Goal: Task Accomplishment & Management: Use online tool/utility

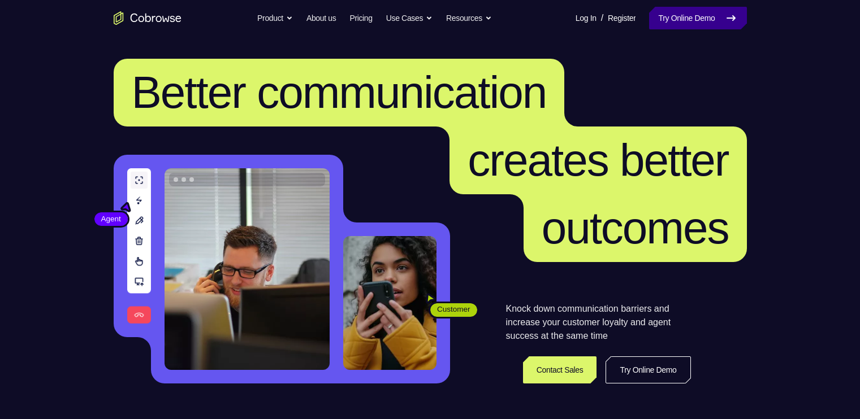
click at [681, 16] on link "Try Online Demo" at bounding box center [697, 18] width 97 height 23
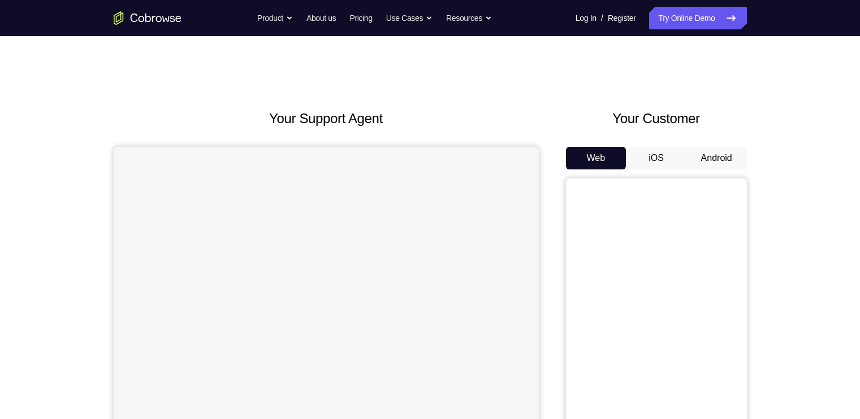
click at [709, 167] on button "Android" at bounding box center [716, 158] width 60 height 23
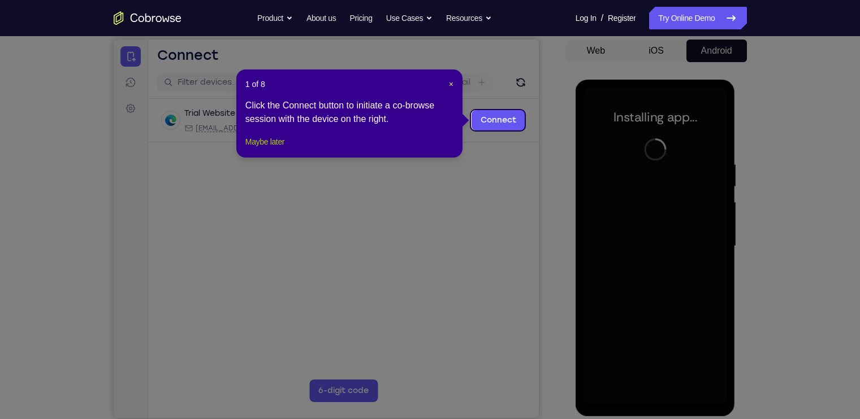
click at [273, 149] on button "Maybe later" at bounding box center [264, 142] width 39 height 14
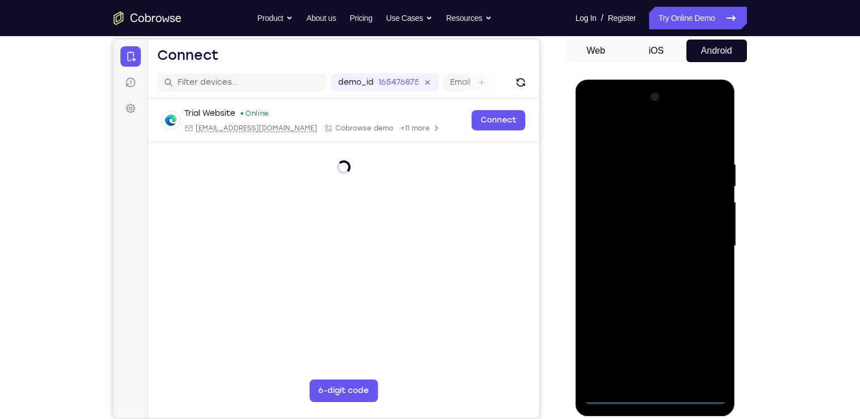
click at [656, 390] on div at bounding box center [655, 246] width 142 height 316
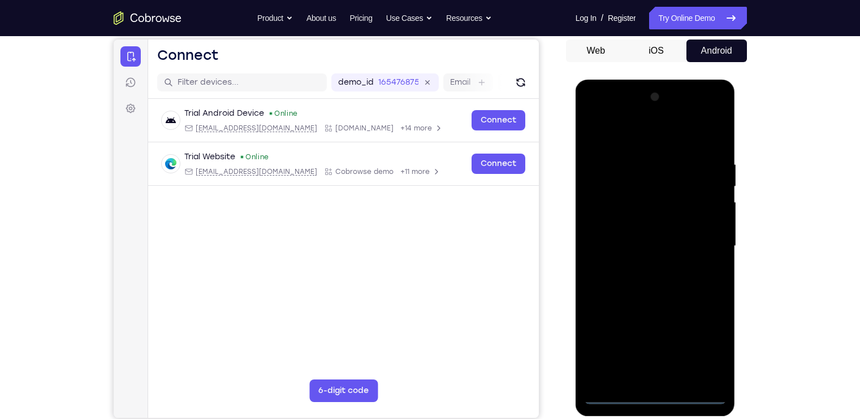
click at [641, 391] on div at bounding box center [655, 246] width 142 height 316
click at [660, 395] on div at bounding box center [655, 246] width 142 height 316
click at [705, 337] on div at bounding box center [655, 246] width 142 height 316
click at [646, 133] on div at bounding box center [655, 246] width 142 height 316
click at [700, 246] on div at bounding box center [655, 246] width 142 height 316
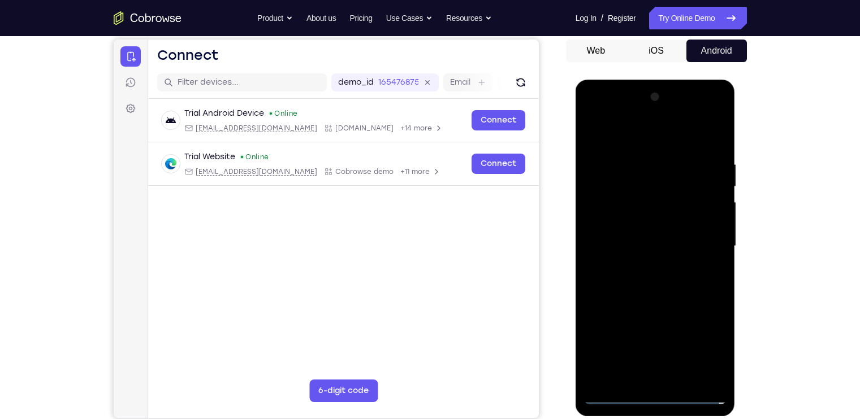
click at [643, 269] on div at bounding box center [655, 246] width 142 height 316
click at [627, 235] on div at bounding box center [655, 246] width 142 height 316
click at [631, 226] on div at bounding box center [655, 246] width 142 height 316
click at [650, 242] on div at bounding box center [655, 246] width 142 height 316
click at [668, 284] on div at bounding box center [655, 246] width 142 height 316
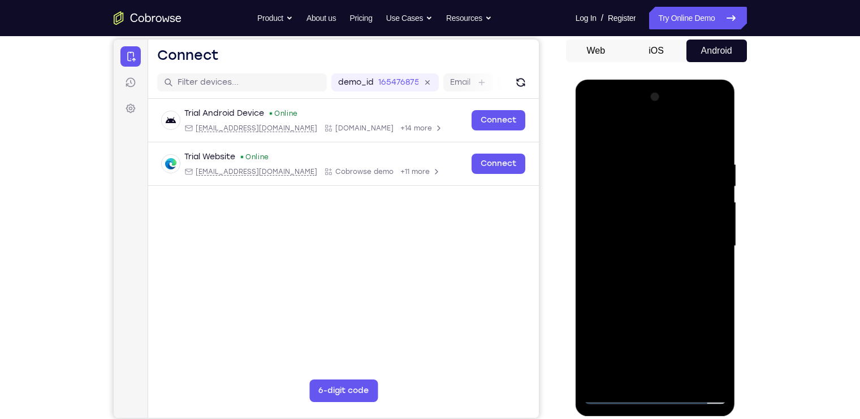
click at [668, 284] on div at bounding box center [655, 246] width 142 height 316
click at [655, 292] on div at bounding box center [655, 246] width 142 height 316
click at [661, 294] on div at bounding box center [655, 246] width 142 height 316
click at [684, 376] on div at bounding box center [655, 246] width 142 height 316
click at [671, 304] on div at bounding box center [655, 246] width 142 height 316
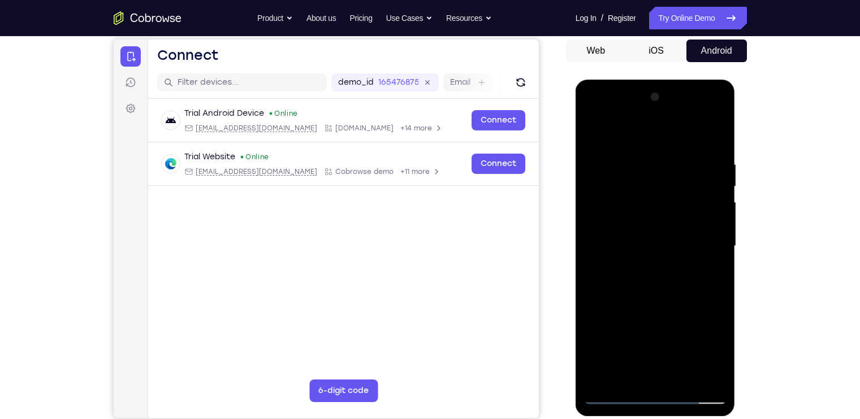
click at [610, 393] on div at bounding box center [655, 246] width 142 height 316
click at [616, 394] on div at bounding box center [655, 246] width 142 height 316
click at [640, 162] on div at bounding box center [655, 246] width 142 height 316
click at [701, 373] on div at bounding box center [655, 246] width 142 height 316
click at [714, 136] on div at bounding box center [655, 246] width 142 height 316
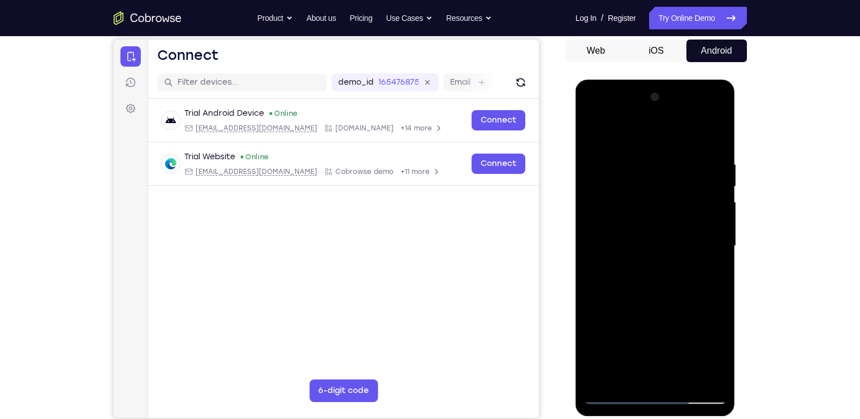
click at [676, 156] on div at bounding box center [655, 246] width 142 height 316
click at [711, 175] on div at bounding box center [655, 246] width 142 height 316
click at [715, 136] on div at bounding box center [655, 246] width 142 height 316
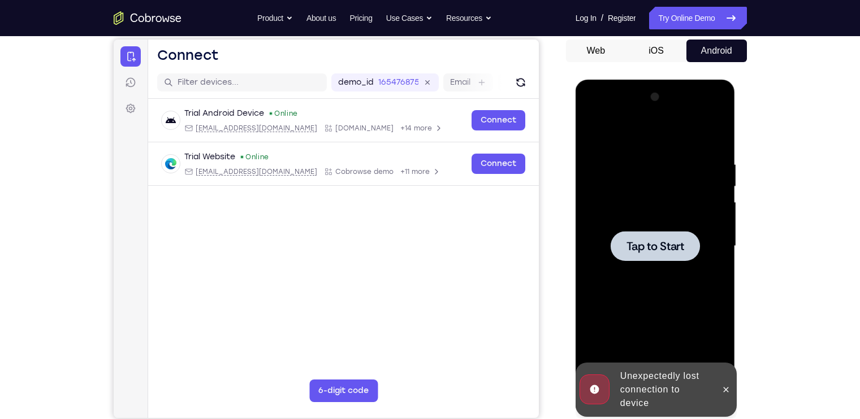
click at [670, 233] on div at bounding box center [654, 246] width 89 height 30
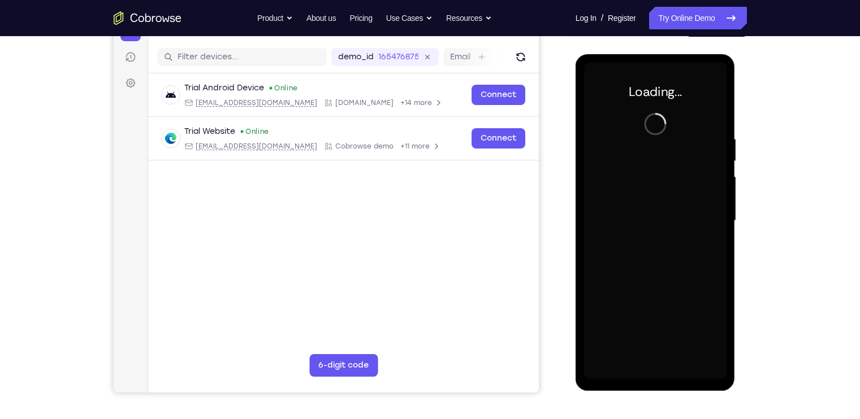
scroll to position [135, 0]
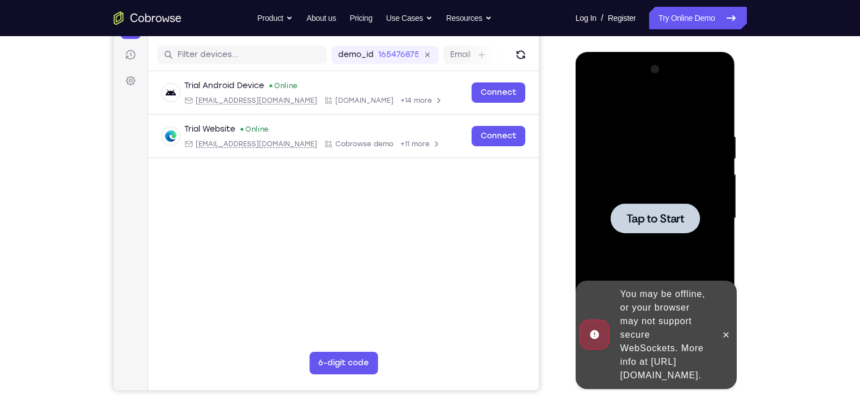
click at [652, 181] on div at bounding box center [655, 218] width 142 height 316
click at [728, 326] on button at bounding box center [726, 335] width 18 height 18
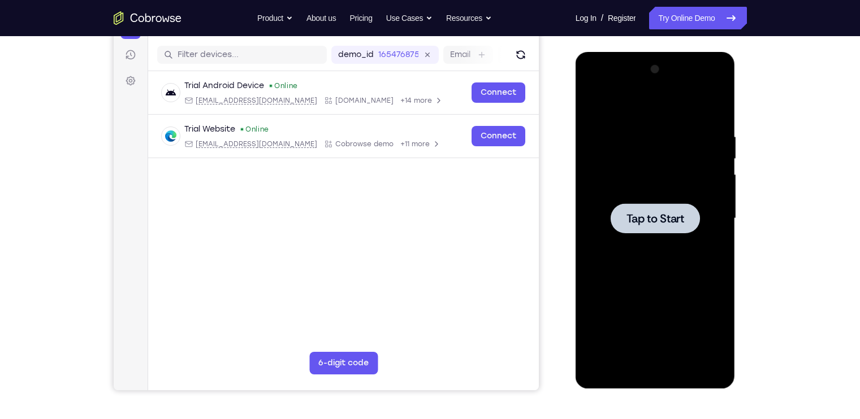
click at [667, 218] on span "Tap to Start" at bounding box center [655, 218] width 58 height 11
click at [518, 58] on icon "Refresh" at bounding box center [520, 55] width 16 height 16
click at [657, 207] on div at bounding box center [654, 218] width 89 height 30
click at [701, 16] on link "Try Online Demo" at bounding box center [697, 18] width 97 height 23
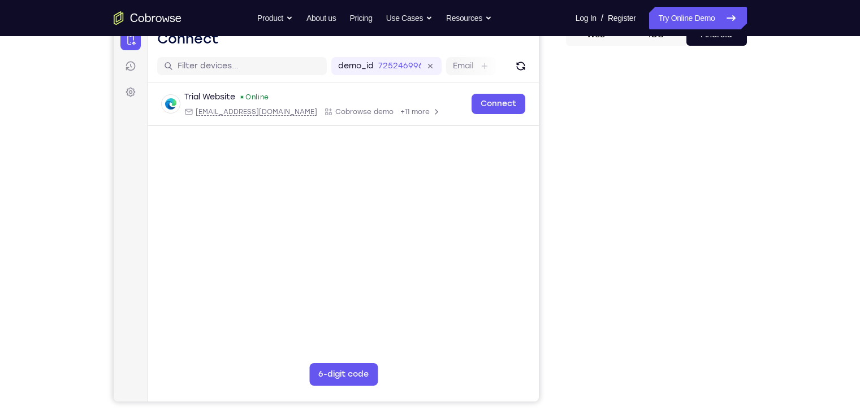
scroll to position [125, 0]
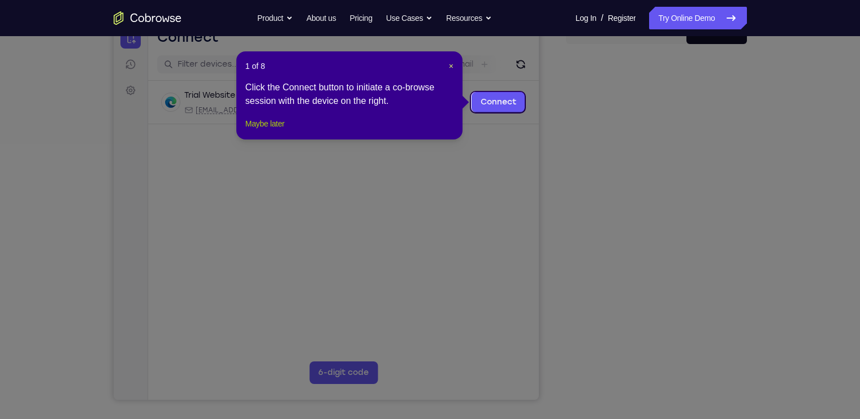
click at [266, 131] on button "Maybe later" at bounding box center [264, 124] width 39 height 14
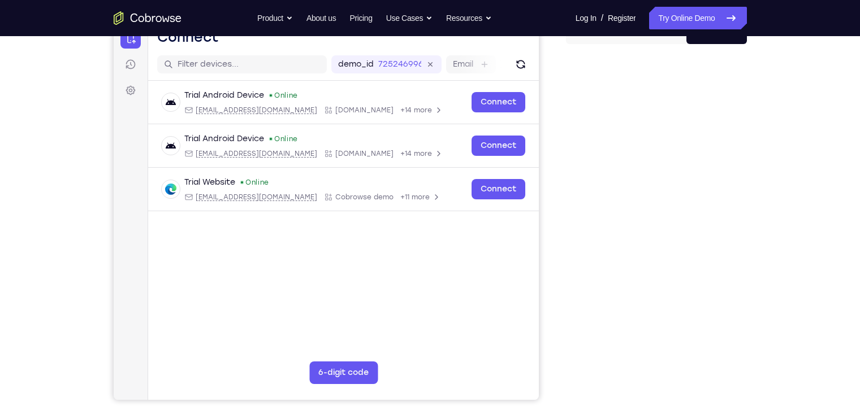
drag, startPoint x: 567, startPoint y: 47, endPoint x: 797, endPoint y: 258, distance: 312.4
click at [797, 258] on div "Your Support Agent Your Customer Web iOS Android Next Steps We’d be happy to gi…" at bounding box center [430, 283] width 860 height 745
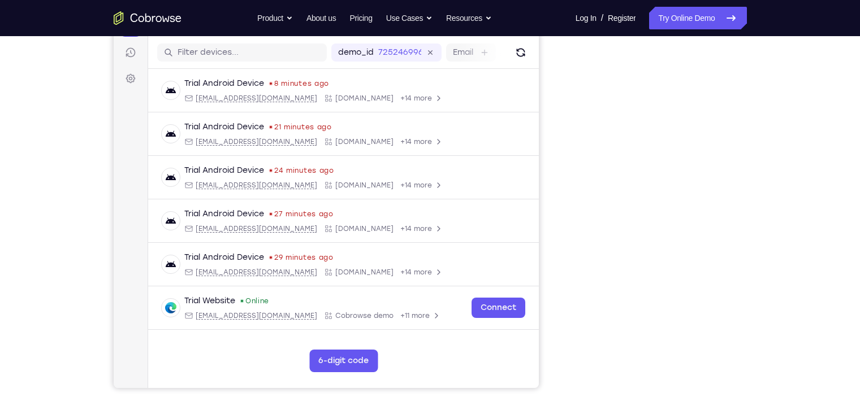
scroll to position [138, 0]
